Goal: Task Accomplishment & Management: Use online tool/utility

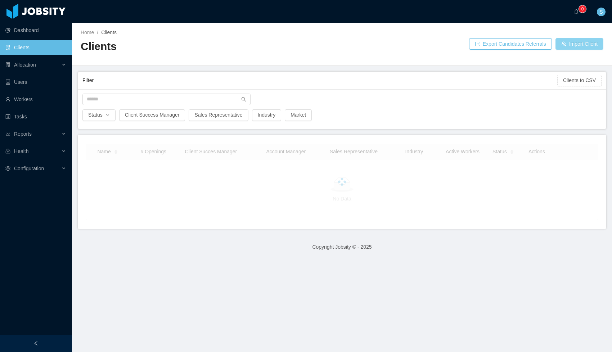
click at [583, 42] on button "Import Client" at bounding box center [579, 44] width 48 height 12
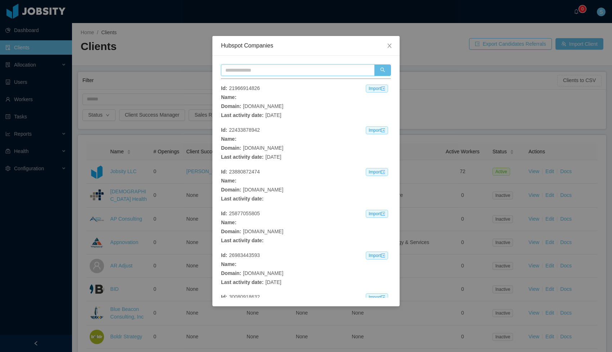
click at [281, 73] on input "text" at bounding box center [297, 70] width 153 height 12
type input "********"
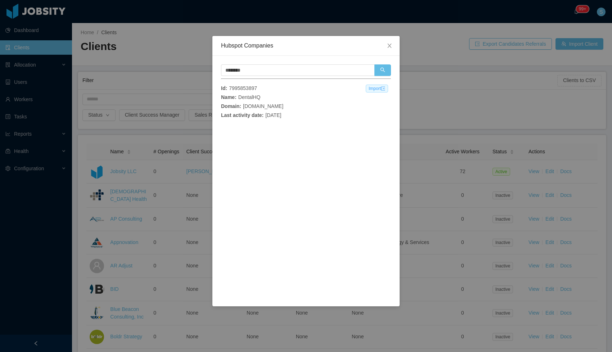
click at [375, 89] on span "Import" at bounding box center [377, 89] width 22 height 8
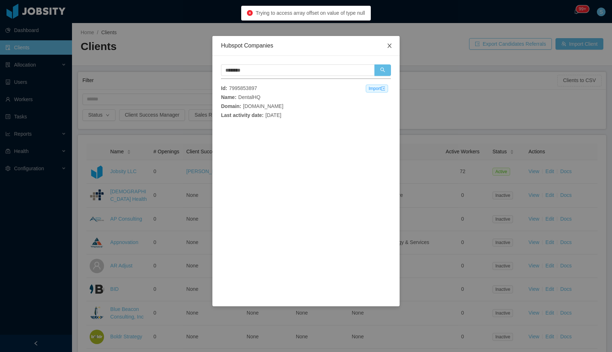
click at [391, 46] on icon "icon: close" at bounding box center [390, 46] width 6 height 6
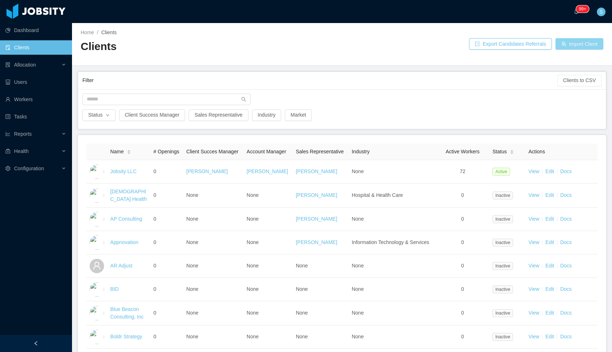
click at [570, 43] on button "Import Client" at bounding box center [579, 44] width 48 height 12
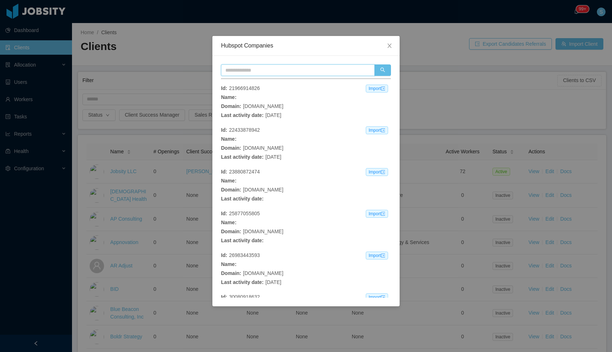
click at [249, 73] on input "text" at bounding box center [297, 70] width 153 height 12
type input "********"
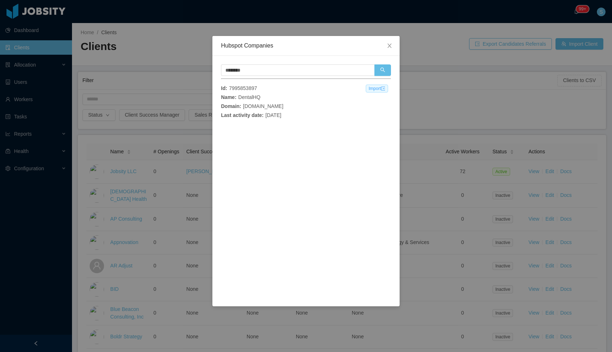
click at [376, 87] on span "Import" at bounding box center [377, 89] width 22 height 8
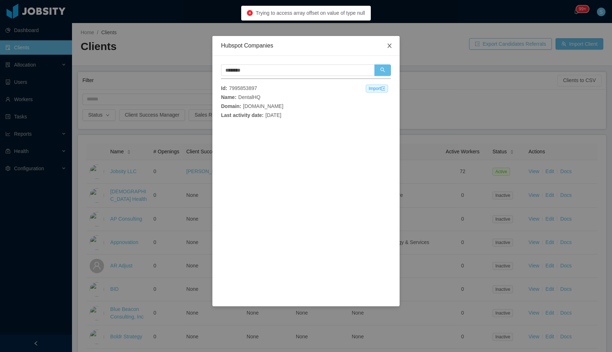
click at [390, 49] on span "Close" at bounding box center [389, 46] width 20 height 20
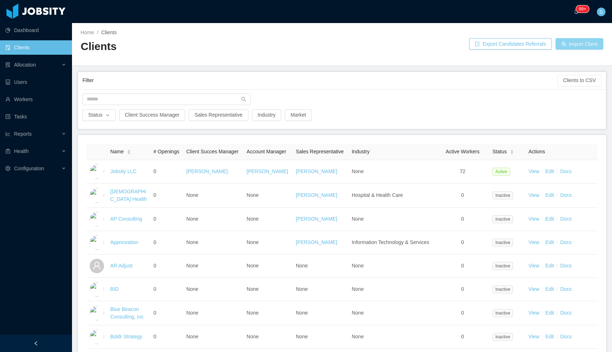
click at [583, 46] on button "Import Client" at bounding box center [579, 44] width 48 height 12
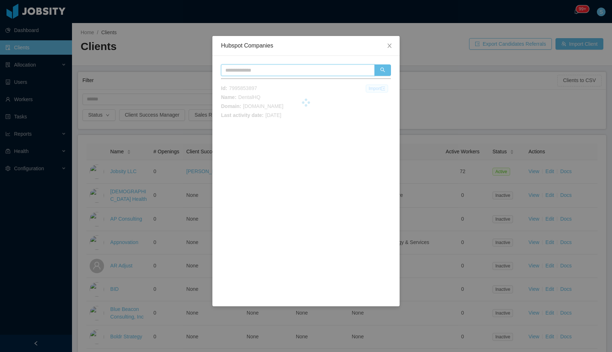
click at [259, 72] on input "text" at bounding box center [297, 70] width 153 height 12
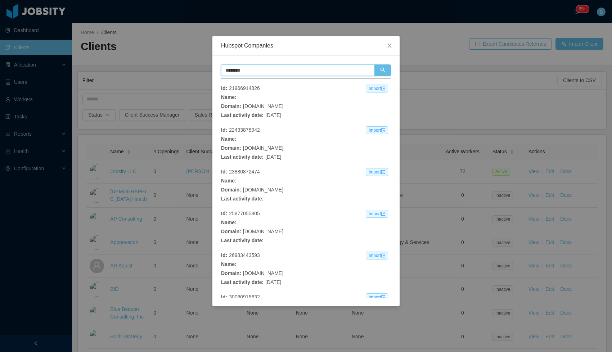
type input "********"
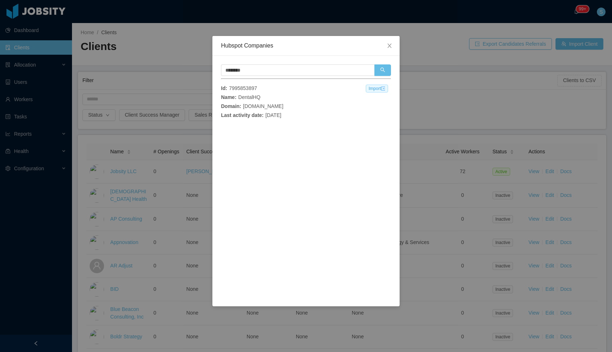
click at [366, 89] on span "Import" at bounding box center [377, 89] width 22 height 8
click at [391, 44] on icon "icon: close" at bounding box center [390, 46] width 6 height 6
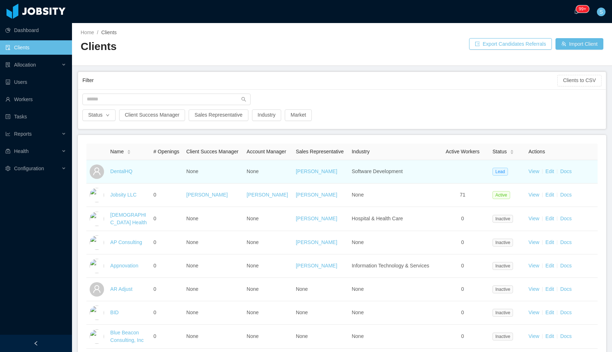
click at [125, 182] on td "DentalHQ" at bounding box center [128, 171] width 43 height 23
click at [115, 174] on link "DentalHQ" at bounding box center [121, 171] width 22 height 6
